Goal: Task Accomplishment & Management: Manage account settings

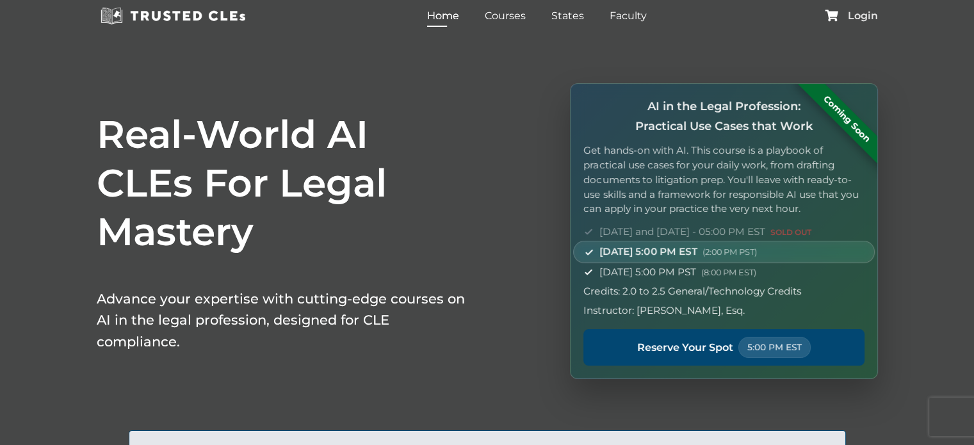
click at [857, 11] on span "Login" at bounding box center [863, 16] width 30 height 10
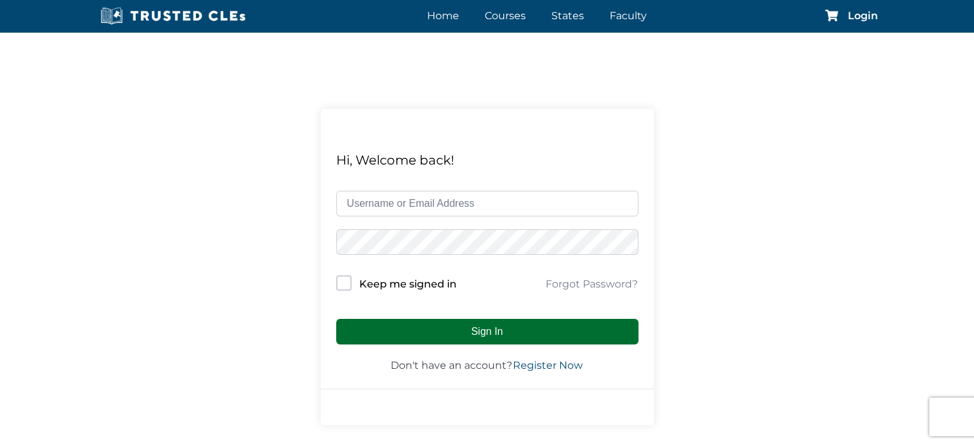
type input "[PERSON_NAME][EMAIL_ADDRESS][DOMAIN_NAME]"
click at [503, 326] on button "Sign In" at bounding box center [487, 332] width 302 height 26
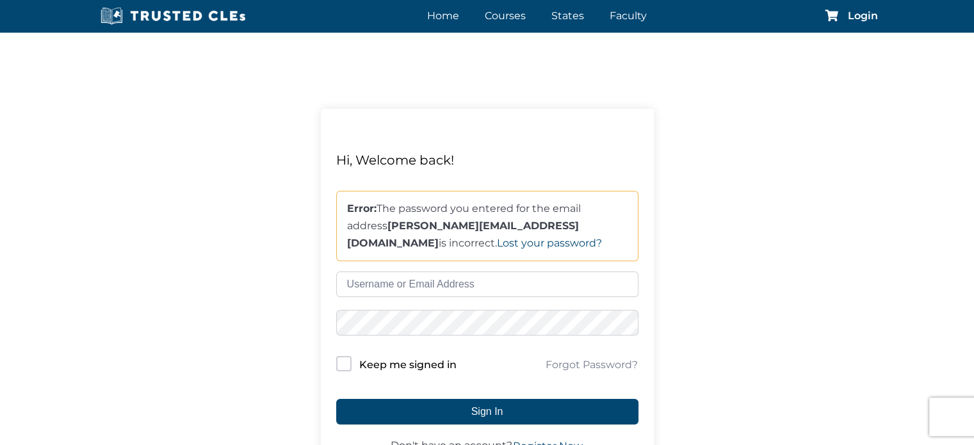
type input "[PERSON_NAME][EMAIL_ADDRESS][DOMAIN_NAME]"
click at [279, 334] on div "Hi, Welcome back! Error: The password you entered for the email address sonia@s…" at bounding box center [487, 307] width 974 height 551
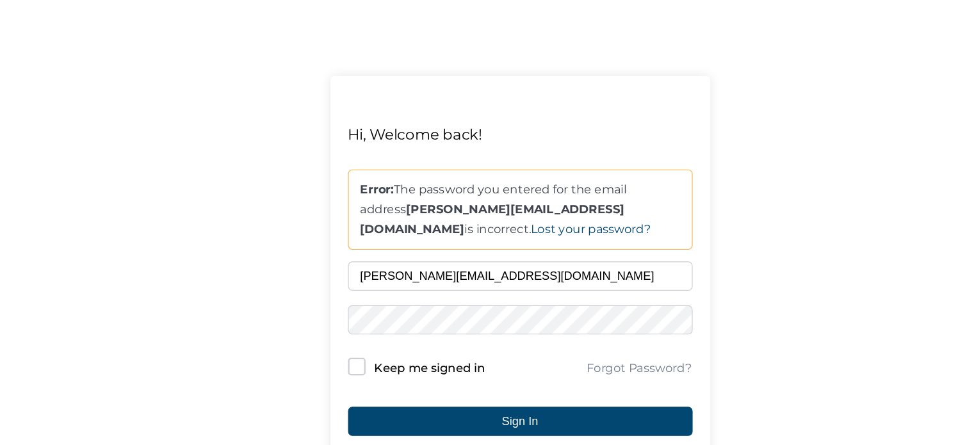
click at [343, 367] on input "Keep me signed in" at bounding box center [343, 363] width 15 height 15
checkbox input "true"
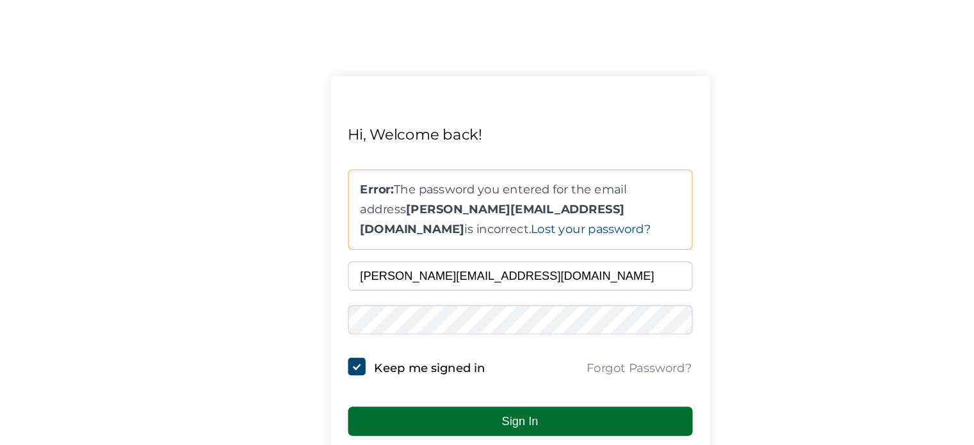
click at [487, 417] on button "Sign In" at bounding box center [487, 412] width 302 height 26
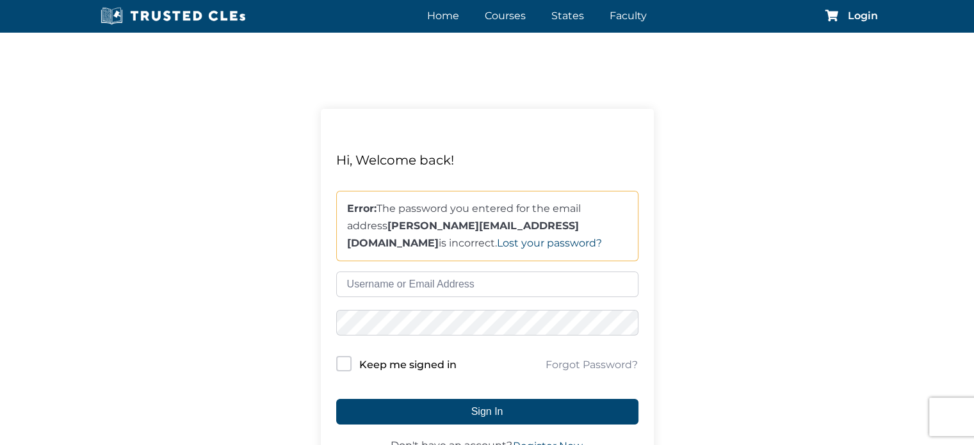
type input "[PERSON_NAME][EMAIL_ADDRESS][DOMAIN_NAME]"
click at [241, 343] on div "Hi, Welcome back! Error: The password you entered for the email address sonia@s…" at bounding box center [487, 307] width 974 height 551
click at [787, 349] on div "Hi, Welcome back! Error: The password you entered for the email address sonia@s…" at bounding box center [487, 307] width 974 height 551
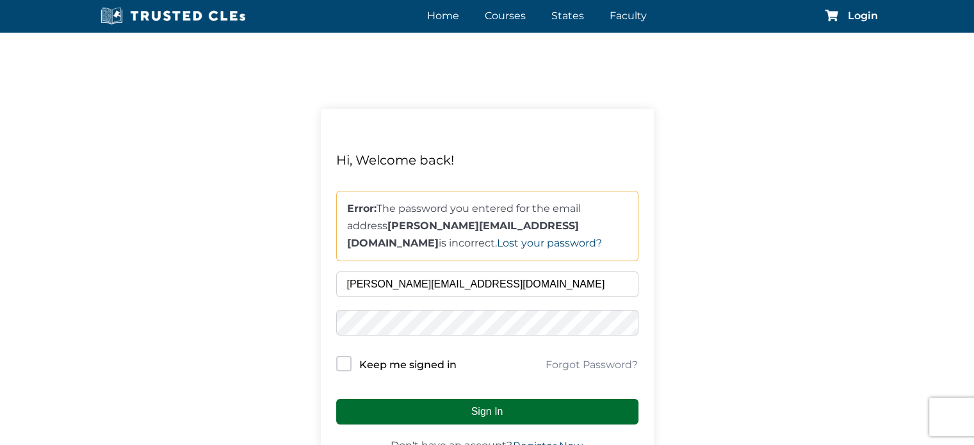
click at [492, 402] on button "Sign In" at bounding box center [487, 412] width 302 height 26
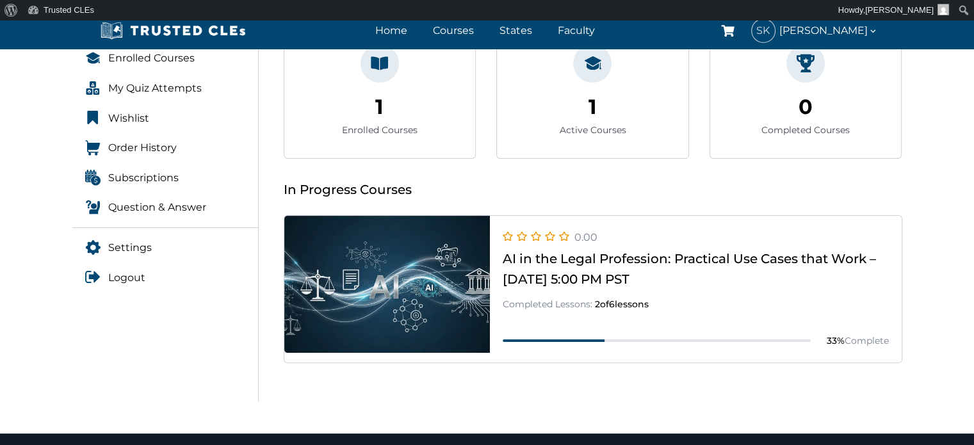
scroll to position [256, 0]
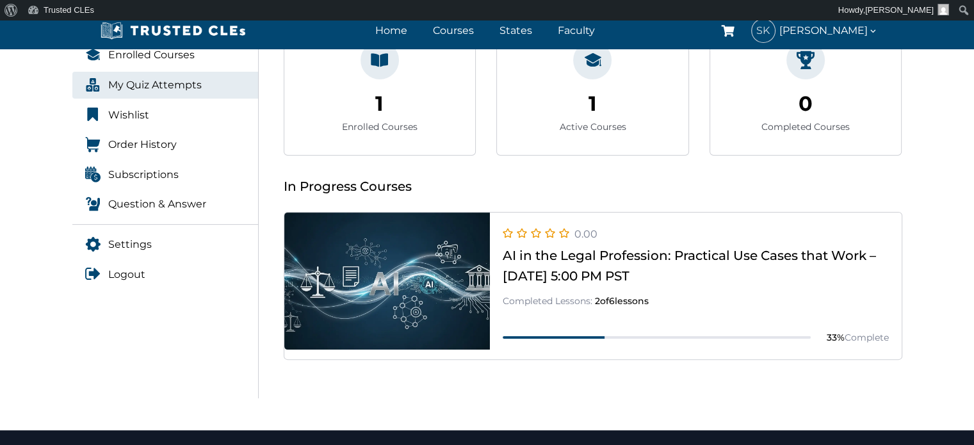
click at [171, 84] on span "My Quiz Attempts" at bounding box center [154, 85] width 93 height 17
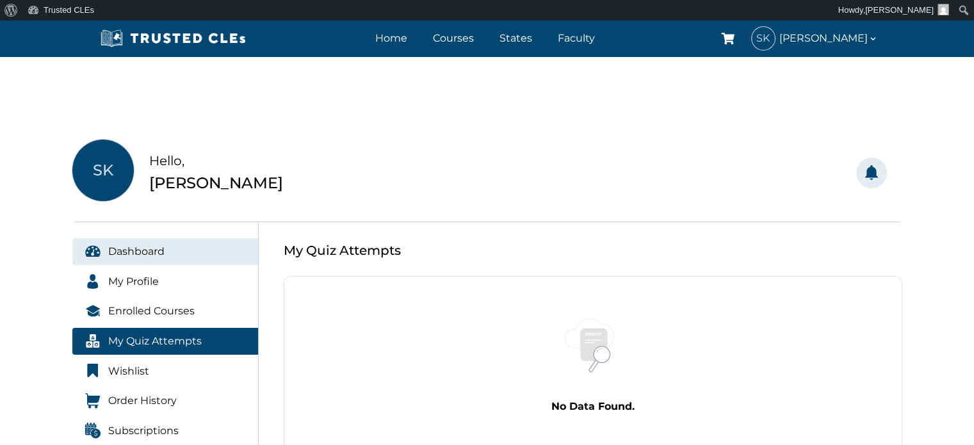
click at [150, 262] on link "Dashboard" at bounding box center [165, 251] width 186 height 27
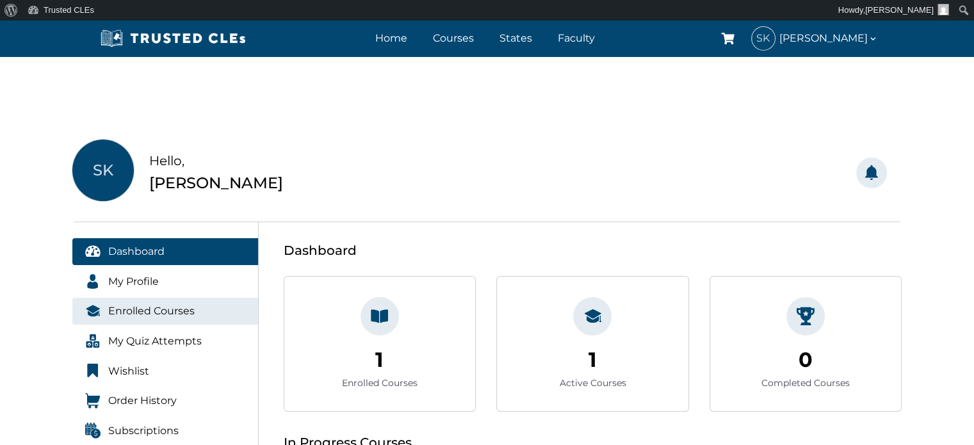
click at [143, 317] on span "Enrolled Courses" at bounding box center [151, 311] width 86 height 17
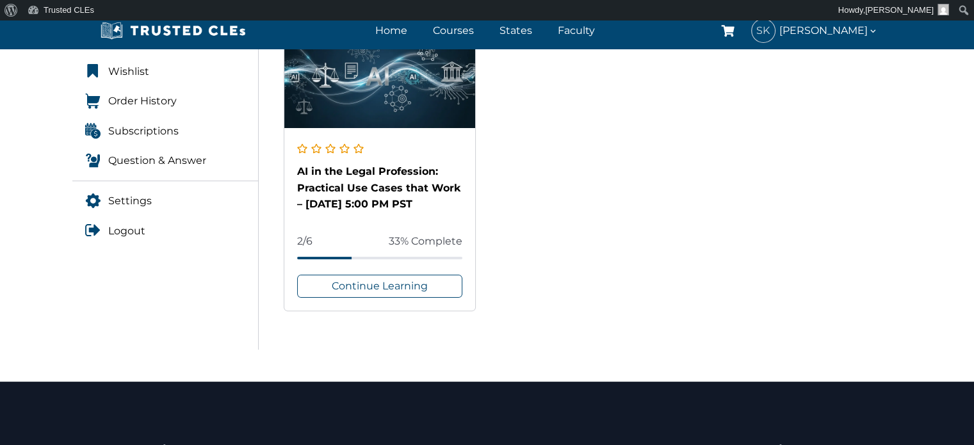
scroll to position [299, 0]
